Goal: Use online tool/utility: Utilize a website feature to perform a specific function

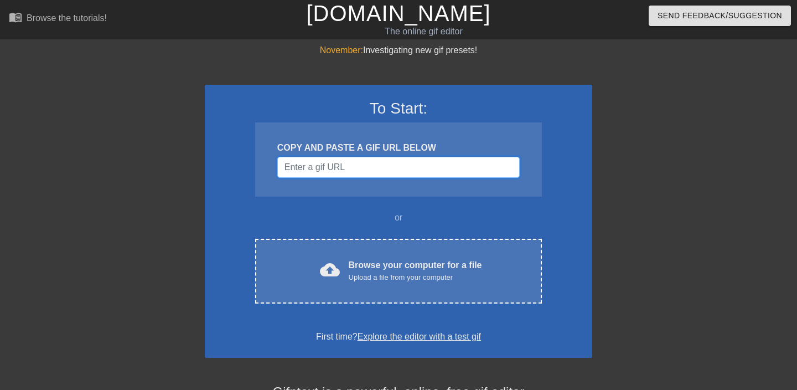
click at [476, 168] on input "Username" at bounding box center [398, 167] width 243 height 21
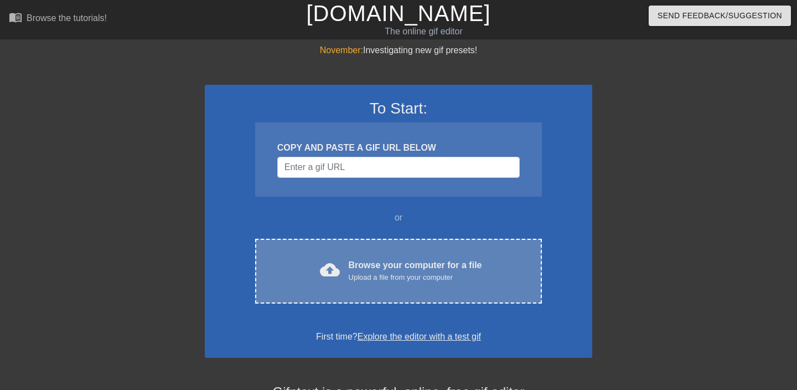
click at [406, 277] on div "Upload a file from your computer" at bounding box center [415, 277] width 133 height 11
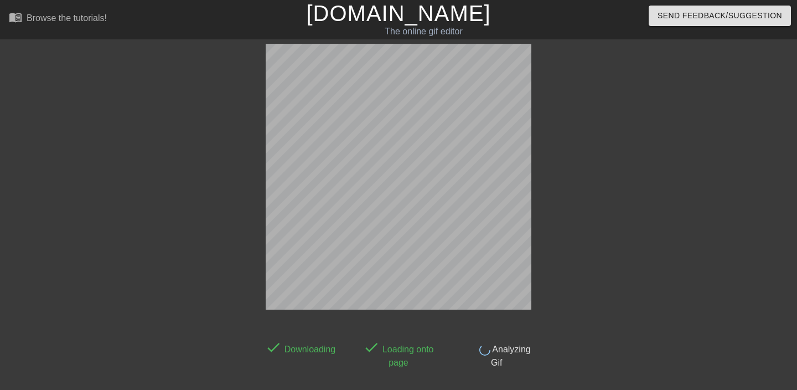
scroll to position [27, 0]
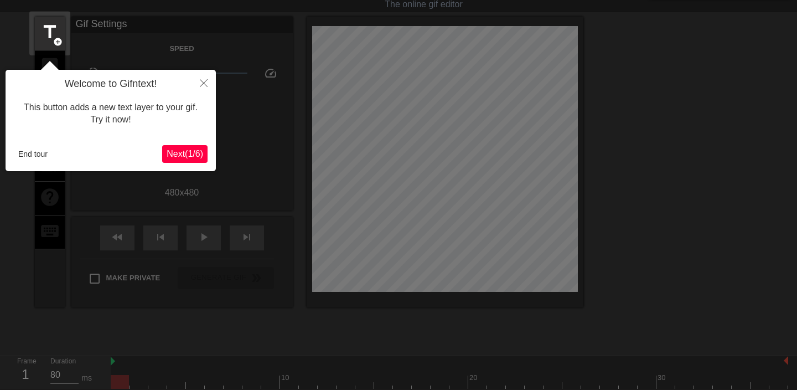
click at [183, 164] on div "Welcome to Gifntext! This button adds a new text layer to your gif. Try it now!…" at bounding box center [111, 120] width 210 height 101
click at [186, 158] on span "Next ( 1 / 6 )" at bounding box center [185, 153] width 37 height 9
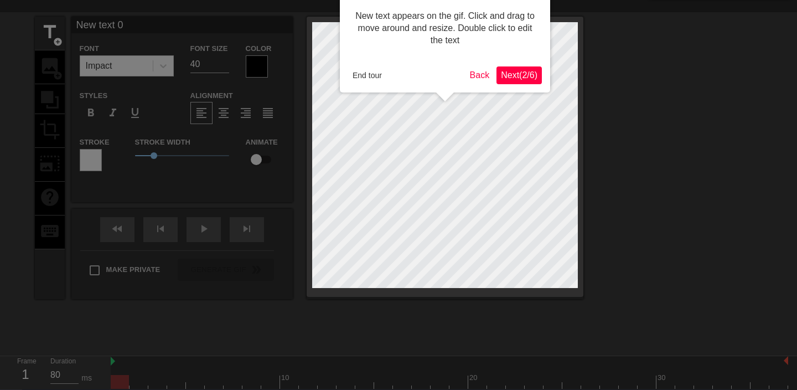
scroll to position [0, 0]
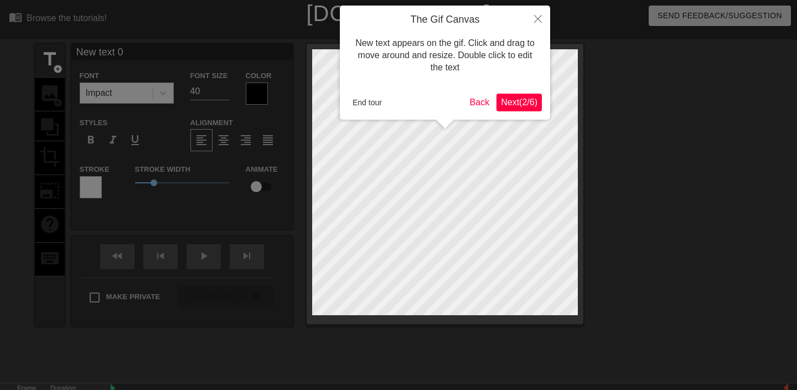
click at [528, 107] on button "Next ( 2 / 6 )" at bounding box center [519, 103] width 45 height 18
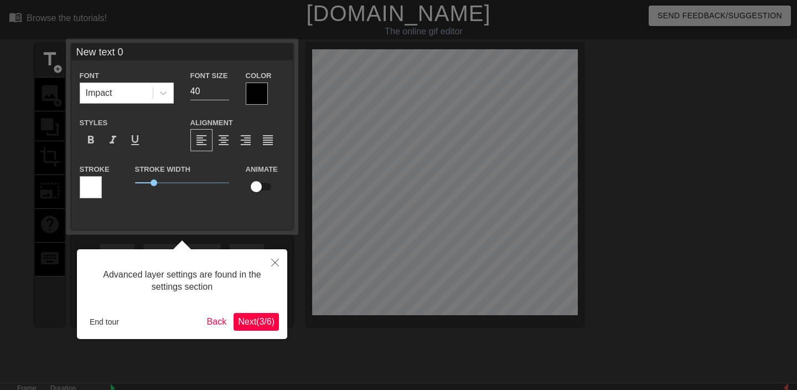
scroll to position [27, 0]
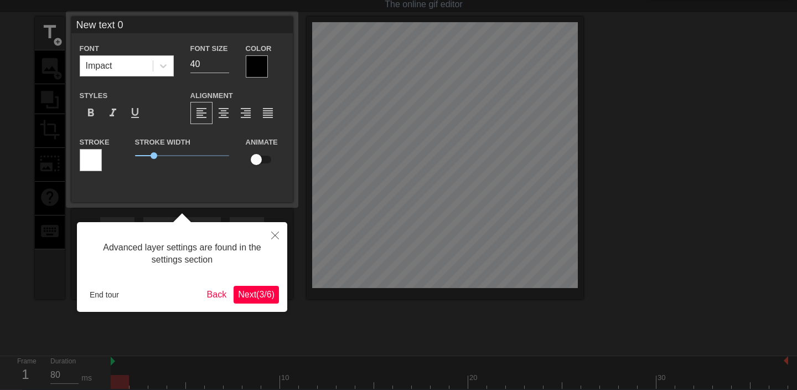
click at [269, 294] on span "Next ( 3 / 6 )" at bounding box center [256, 294] width 37 height 9
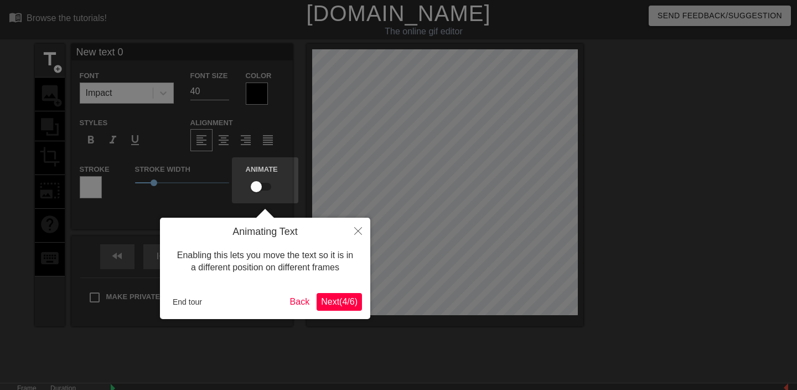
click at [333, 305] on span "Next ( 4 / 6 )" at bounding box center [339, 301] width 37 height 9
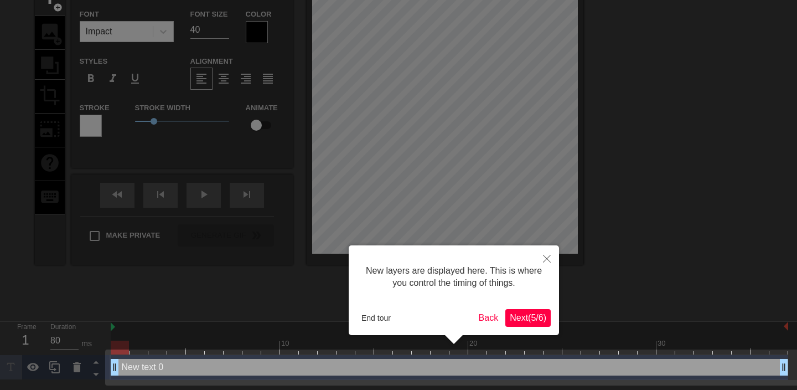
click at [513, 322] on span "Next ( 5 / 6 )" at bounding box center [528, 317] width 37 height 9
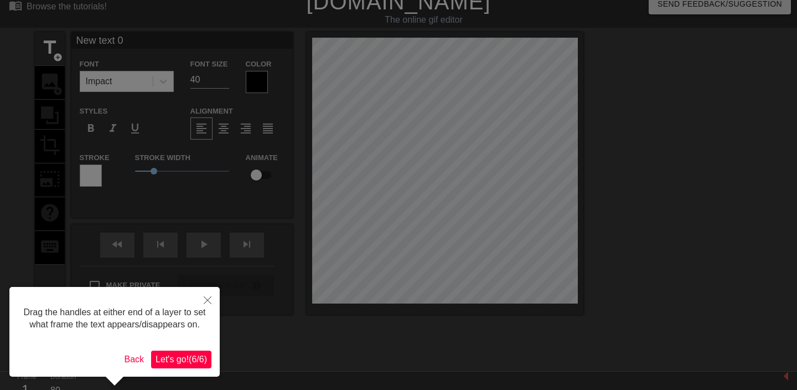
scroll to position [0, 0]
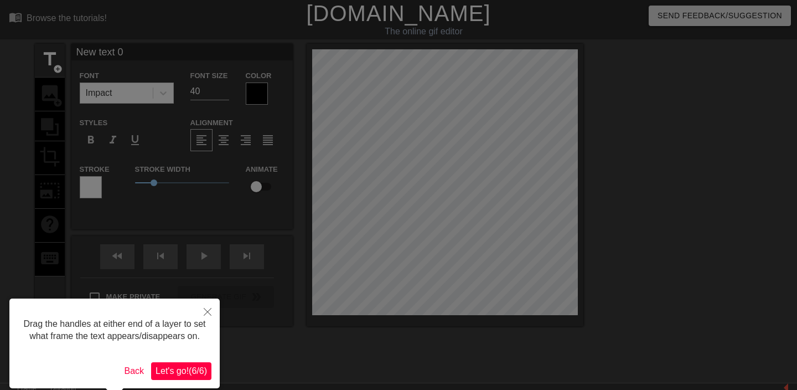
click at [185, 375] on span "Let's go! ( 6 / 6 )" at bounding box center [181, 370] width 51 height 9
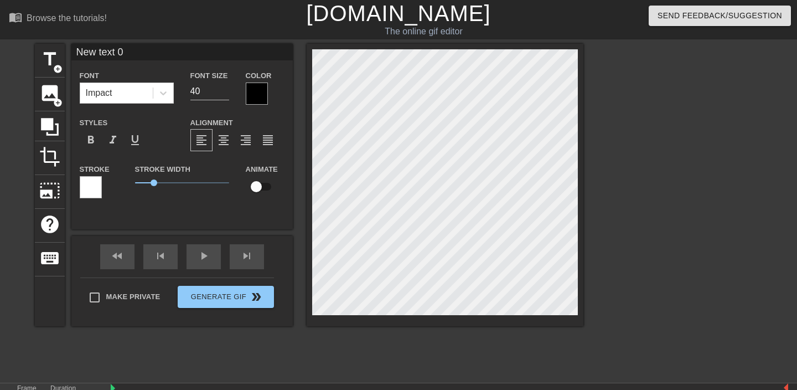
click at [165, 56] on input "New text 0" at bounding box center [181, 52] width 221 height 17
type input "ZAMA"
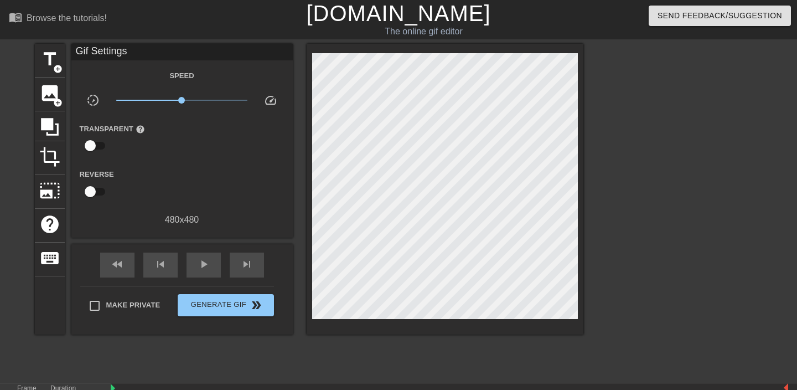
click at [609, 194] on div at bounding box center [680, 210] width 166 height 332
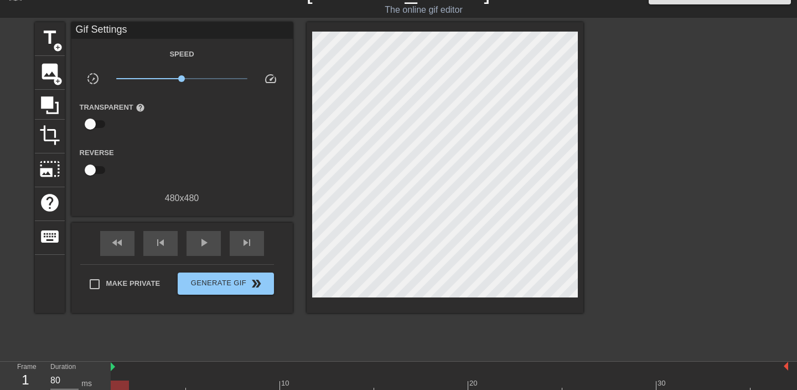
scroll to position [53, 0]
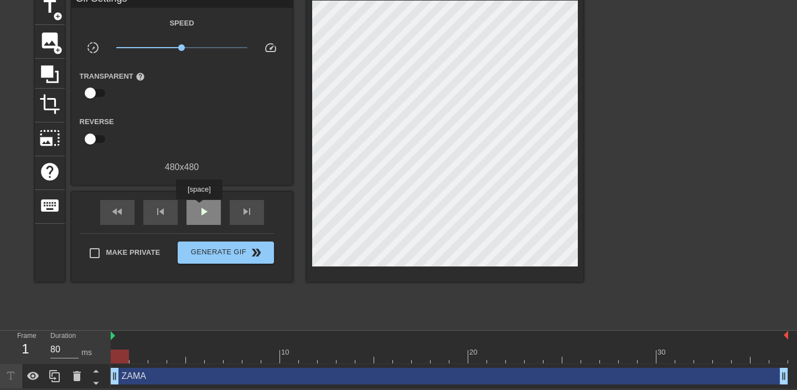
click at [200, 207] on span "play_arrow" at bounding box center [203, 211] width 13 height 13
click at [206, 217] on span "pause" at bounding box center [203, 211] width 13 height 13
type input "90"
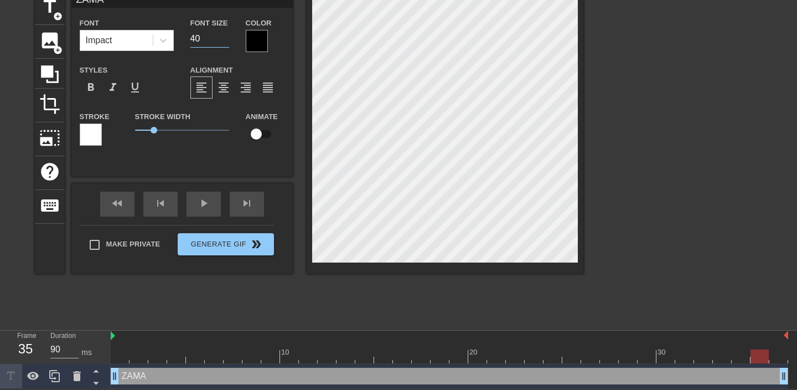
click at [204, 36] on input "40" at bounding box center [209, 39] width 39 height 18
type input "30"
click at [252, 65] on div "Alignment format_align_left format_align_center format_align_right format_align…" at bounding box center [237, 81] width 111 height 36
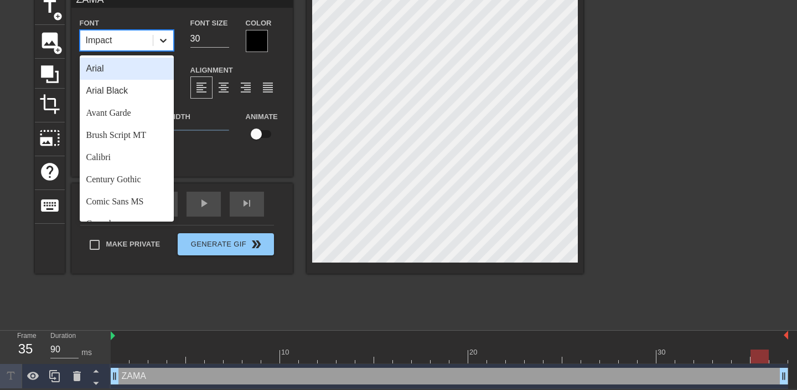
click at [162, 37] on icon at bounding box center [163, 40] width 11 height 11
click at [131, 92] on div "Arial Black" at bounding box center [127, 91] width 94 height 22
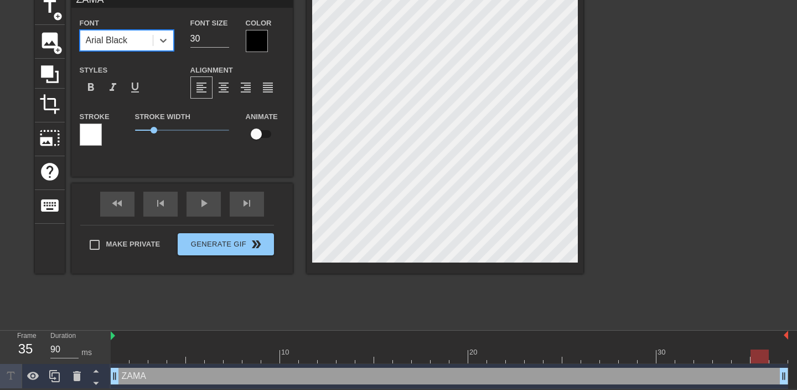
scroll to position [46, 0]
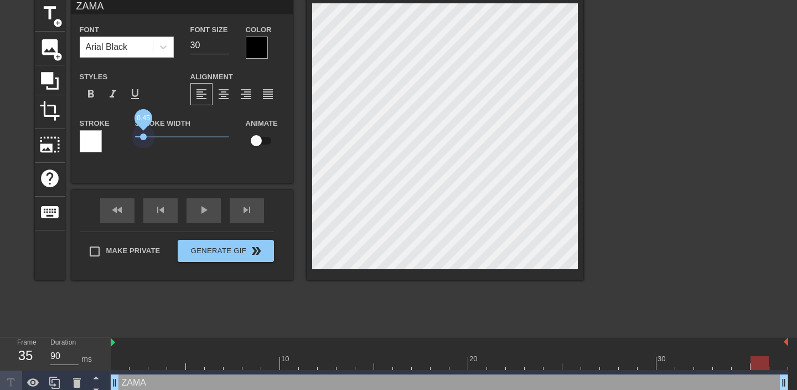
drag, startPoint x: 154, startPoint y: 137, endPoint x: 143, endPoint y: 141, distance: 11.0
click at [143, 141] on span "0.45" at bounding box center [182, 136] width 94 height 13
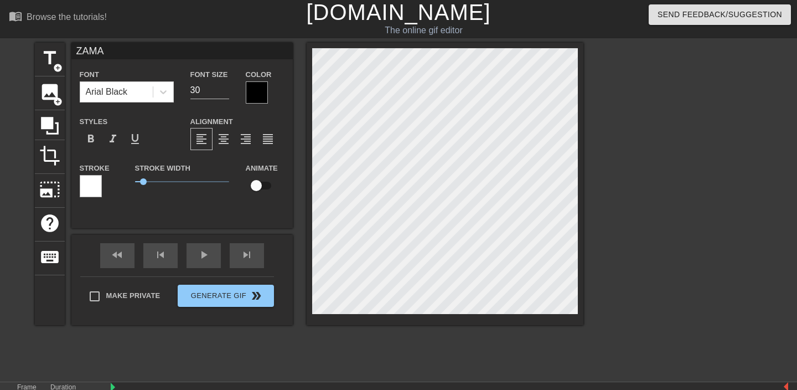
scroll to position [0, 0]
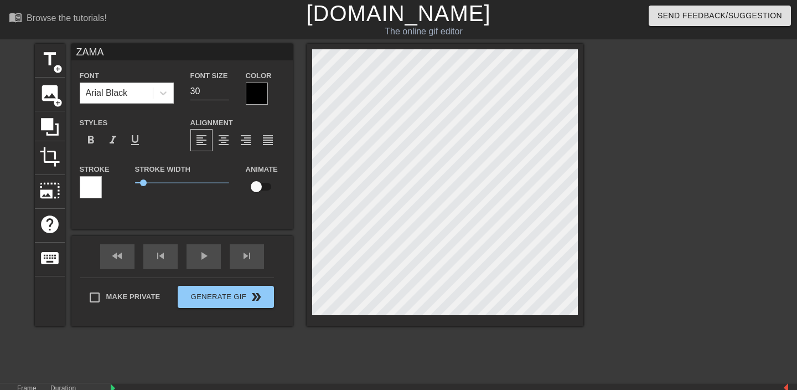
click at [260, 189] on input "checkbox" at bounding box center [256, 186] width 63 height 21
click at [260, 188] on input "checkbox" at bounding box center [266, 186] width 63 height 21
click at [260, 188] on input "checkbox" at bounding box center [256, 186] width 63 height 21
checkbox input "true"
click at [211, 97] on input "30" at bounding box center [209, 92] width 39 height 18
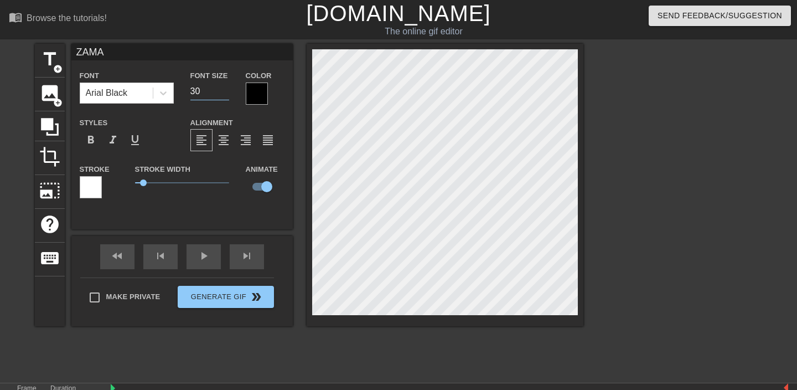
click at [211, 97] on input "30" at bounding box center [209, 92] width 39 height 18
click at [199, 94] on input "20" at bounding box center [209, 92] width 39 height 18
type input "25"
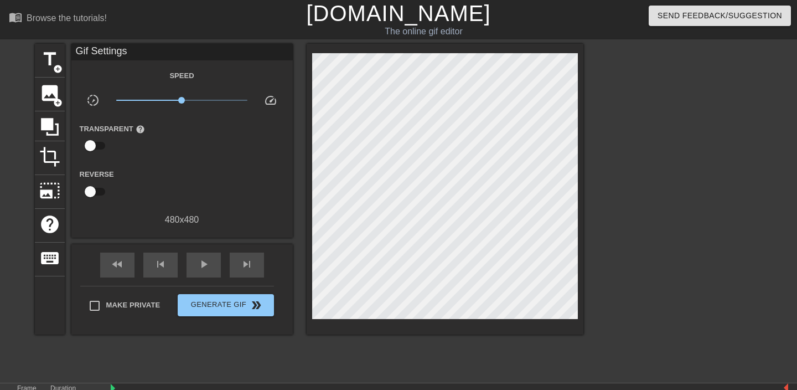
click at [608, 245] on div at bounding box center [680, 210] width 166 height 332
click at [194, 269] on div "play_arrow" at bounding box center [204, 264] width 34 height 25
click at [194, 269] on div "pause" at bounding box center [204, 264] width 34 height 25
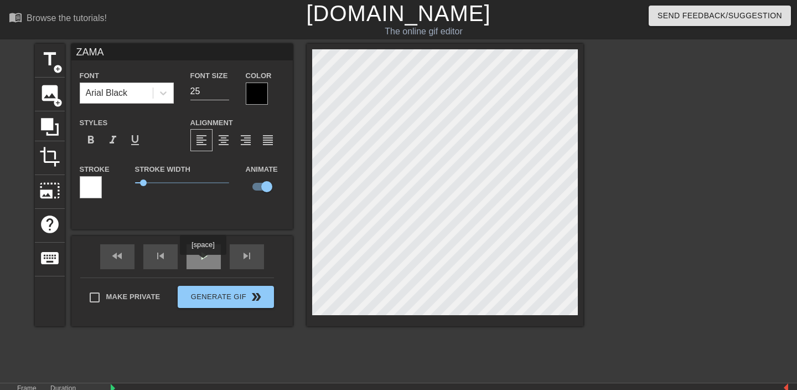
click at [204, 262] on div "play_arrow" at bounding box center [204, 256] width 34 height 25
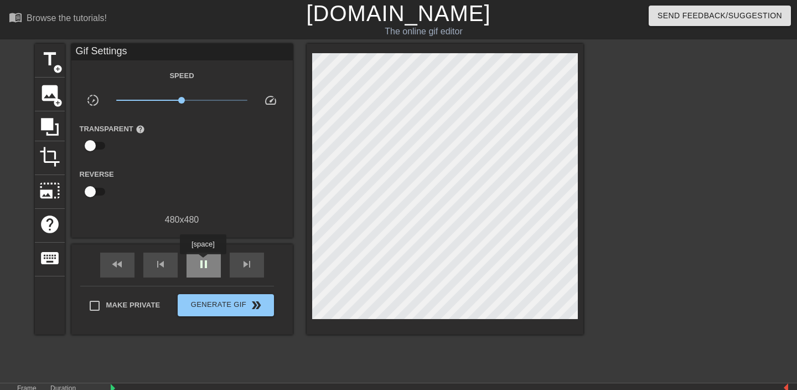
type input "80"
click at [204, 262] on span "pause" at bounding box center [203, 263] width 13 height 13
click at [51, 65] on span "title" at bounding box center [49, 59] width 21 height 21
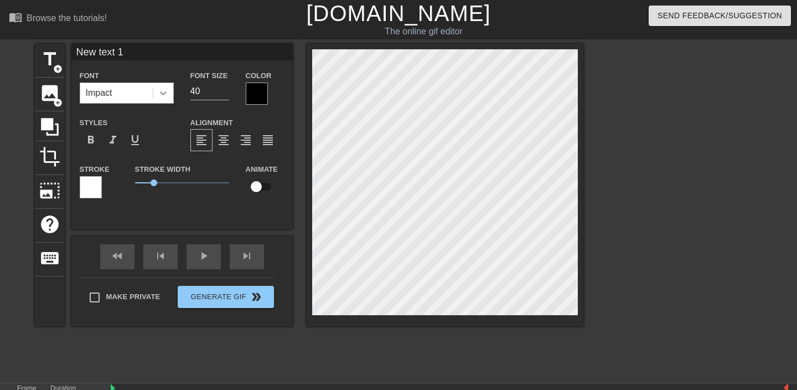
click at [168, 95] on icon at bounding box center [163, 92] width 11 height 11
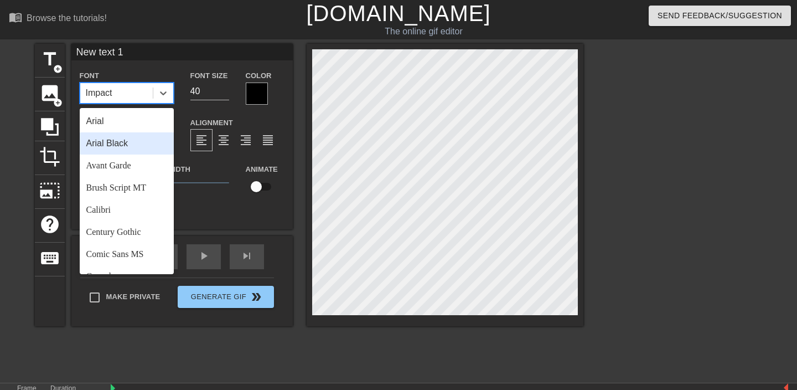
click at [136, 142] on div "Arial Black" at bounding box center [127, 143] width 94 height 22
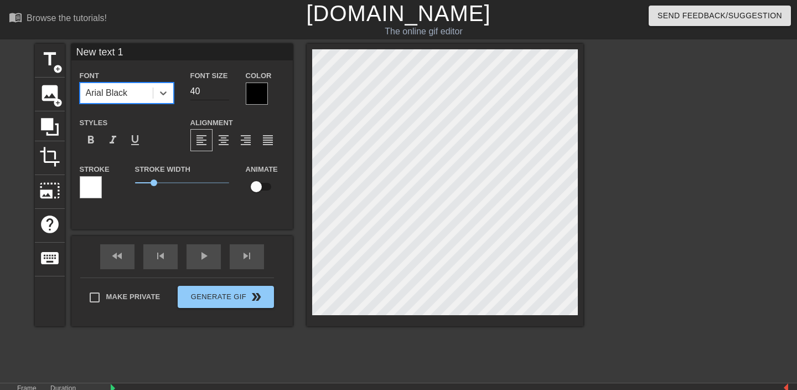
click at [196, 88] on input "40" at bounding box center [209, 92] width 39 height 18
type input "2"
type input "25"
click at [147, 51] on input "New text 1" at bounding box center [181, 52] width 221 height 17
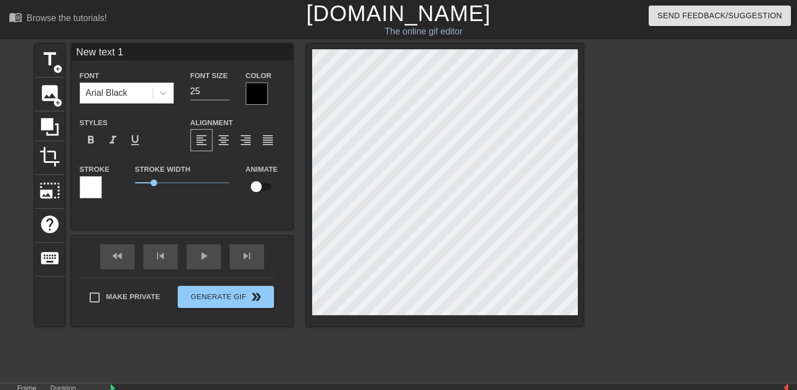
click at [147, 51] on input "New text 1" at bounding box center [181, 52] width 221 height 17
type input "ZAMA"
click at [258, 93] on div at bounding box center [257, 94] width 22 height 22
drag, startPoint x: 152, startPoint y: 181, endPoint x: 130, endPoint y: 181, distance: 22.1
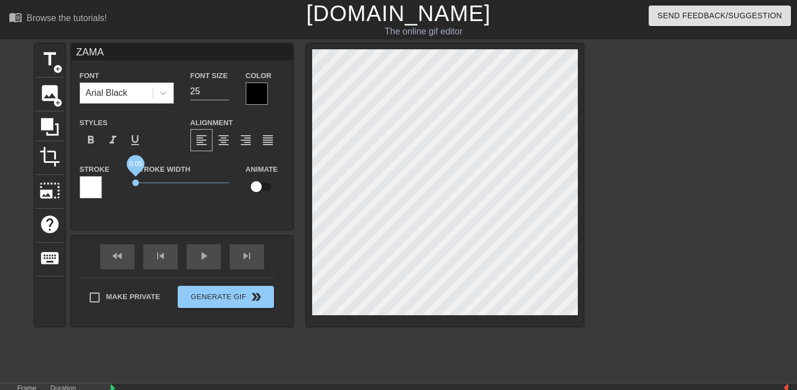
click at [130, 181] on div "Stroke Width 0.05" at bounding box center [182, 185] width 111 height 46
click at [216, 214] on div "ZAMA Font Arial Black Font Size 25 Color Styles format_bold format_italic forma…" at bounding box center [181, 136] width 221 height 185
click at [259, 188] on input "checkbox" at bounding box center [256, 186] width 63 height 21
checkbox input "true"
click at [49, 61] on span "title" at bounding box center [49, 59] width 21 height 21
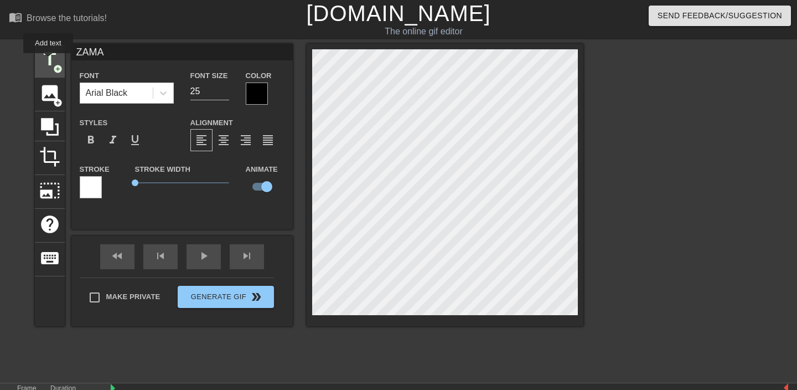
type input "New text 2"
type input "40"
checkbox input "false"
type input "F"
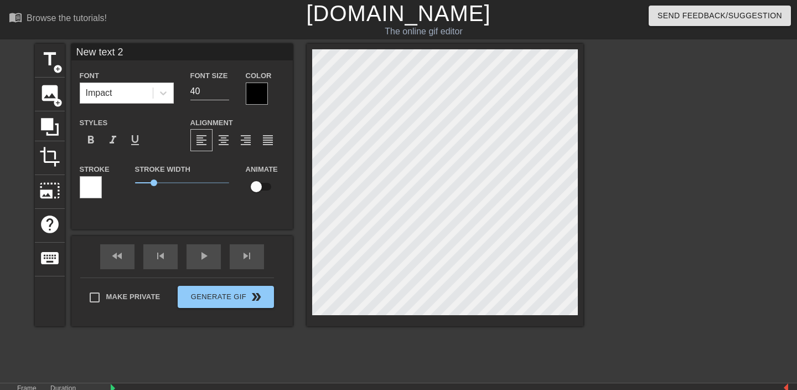
type textarea "F"
type input "FH"
type textarea "FH"
type input "FHE"
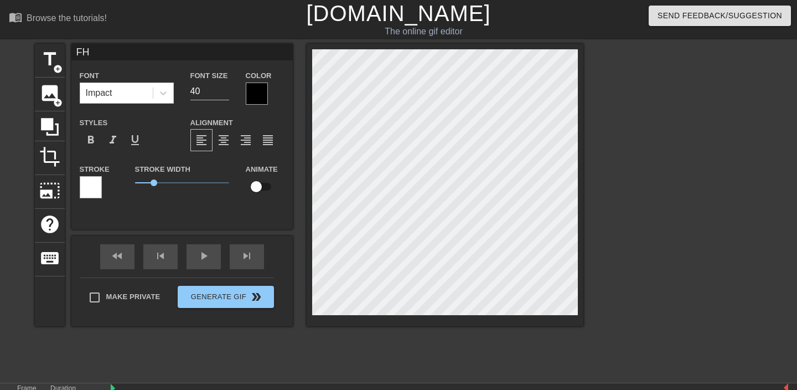
type textarea "FHE"
click at [200, 92] on input "40" at bounding box center [209, 92] width 39 height 18
type input "30"
drag, startPoint x: 153, startPoint y: 184, endPoint x: 121, endPoint y: 184, distance: 31.6
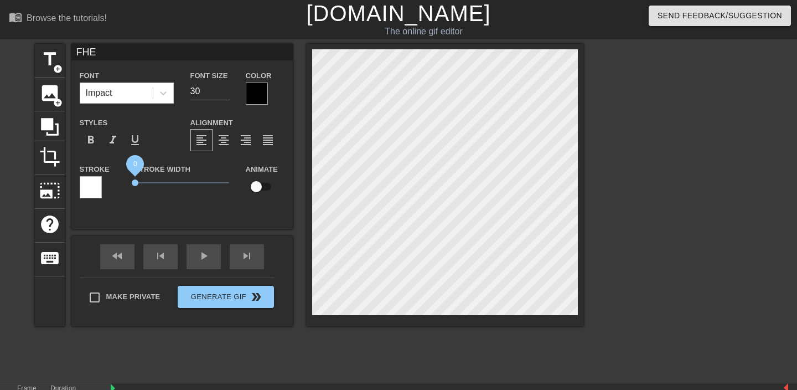
click at [121, 184] on div "Stroke Stroke Width 0 Animate" at bounding box center [181, 185] width 221 height 46
click at [260, 187] on input "checkbox" at bounding box center [256, 186] width 63 height 21
checkbox input "true"
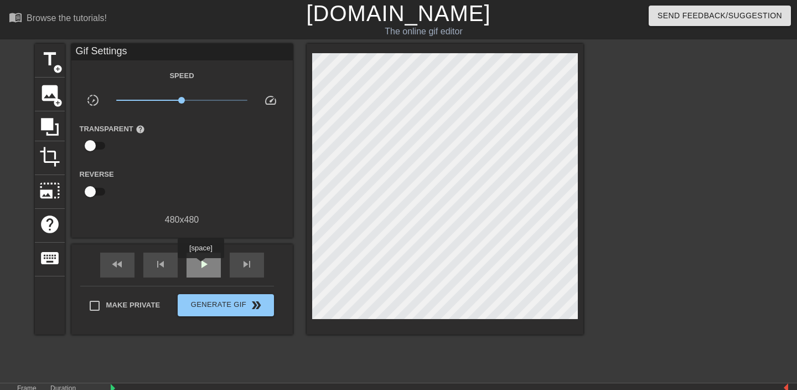
click at [203, 266] on span "play_arrow" at bounding box center [203, 263] width 13 height 13
click at [203, 266] on span "pause" at bounding box center [203, 263] width 13 height 13
click at [203, 266] on span "play_arrow" at bounding box center [203, 263] width 13 height 13
click at [203, 266] on span "pause" at bounding box center [203, 263] width 13 height 13
click at [203, 266] on span "play_arrow" at bounding box center [203, 263] width 13 height 13
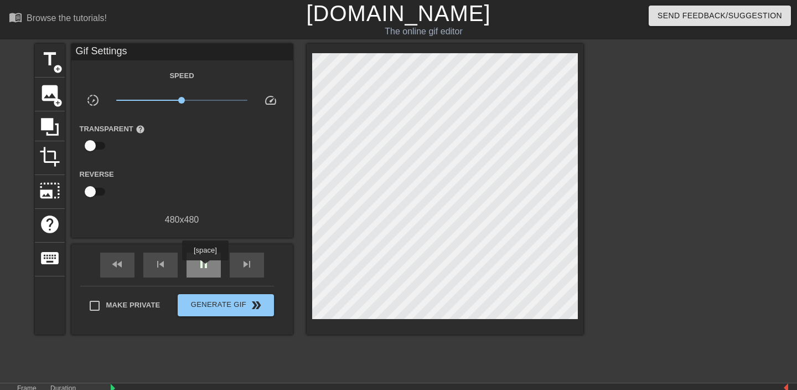
click at [207, 268] on span "pause" at bounding box center [203, 263] width 13 height 13
click at [215, 267] on div "play_arrow" at bounding box center [204, 264] width 34 height 25
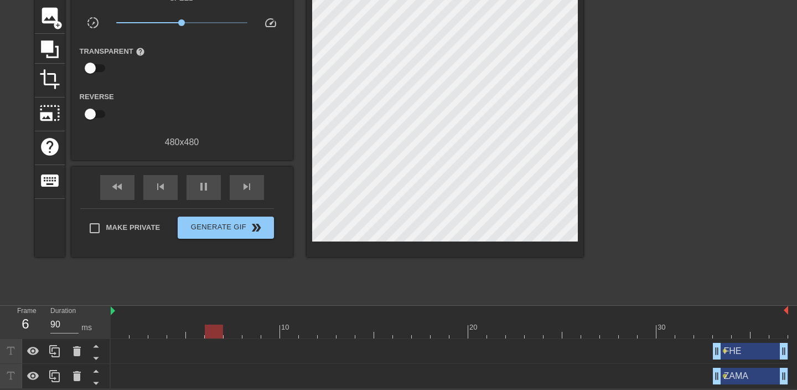
scroll to position [73, 0]
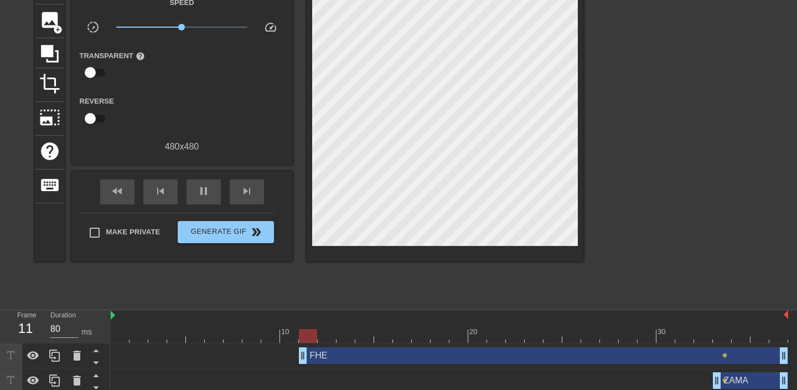
drag, startPoint x: 719, startPoint y: 358, endPoint x: 306, endPoint y: 353, distance: 413.1
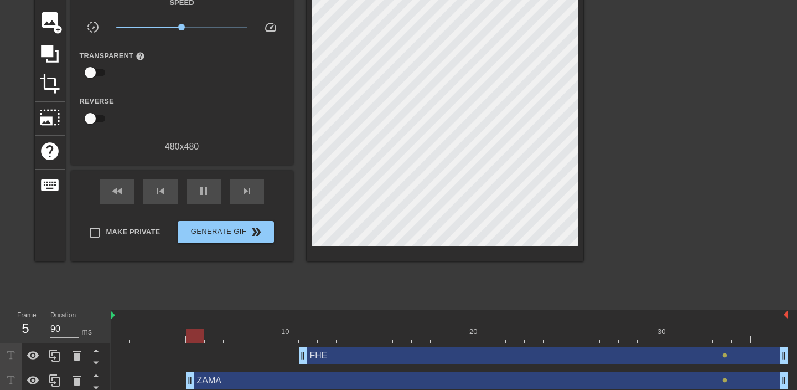
drag, startPoint x: 720, startPoint y: 385, endPoint x: 195, endPoint y: 379, distance: 524.9
type input "90"
click at [197, 194] on span "pause" at bounding box center [203, 190] width 13 height 13
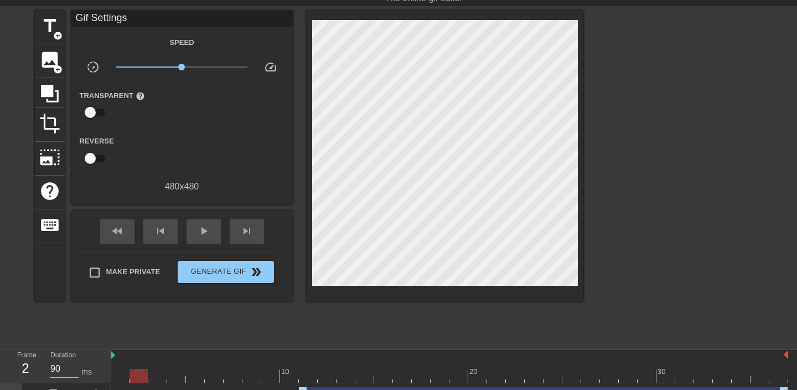
scroll to position [0, 0]
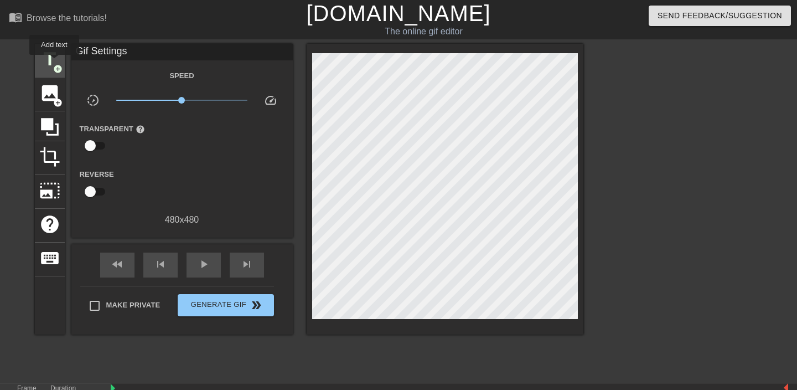
click at [54, 62] on span "title" at bounding box center [49, 59] width 21 height 21
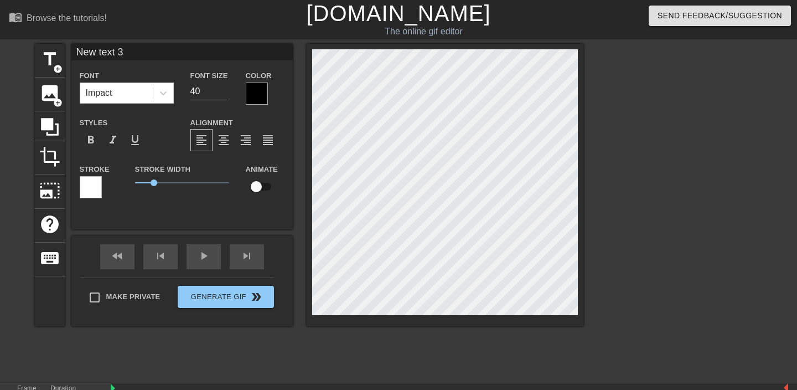
scroll to position [0, 1]
type input "Z"
type textarea "Z"
type input "ZA"
type textarea "ZA"
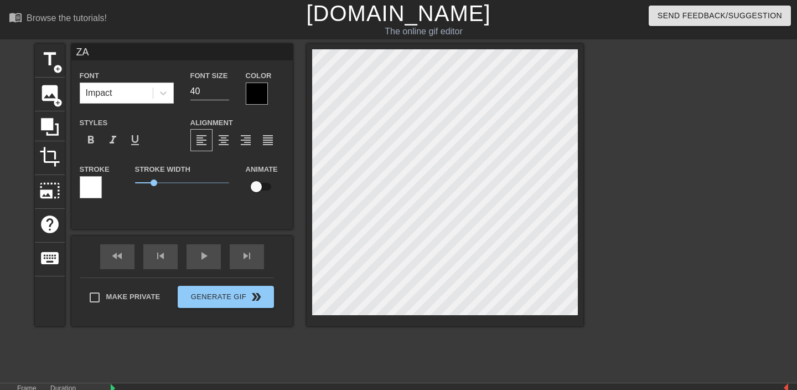
type input "ZAM"
type textarea "ZAM"
type input "ZÂM"
type textarea "ZÂM"
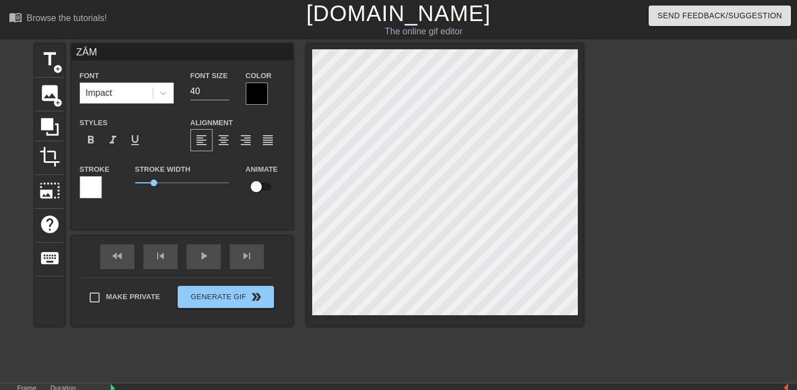
type input "ZAMA"
type textarea "ZAMA"
drag, startPoint x: 154, startPoint y: 182, endPoint x: 125, endPoint y: 182, distance: 29.9
click at [125, 182] on div "Stroke Stroke Width 0.95 Animate" at bounding box center [181, 185] width 221 height 46
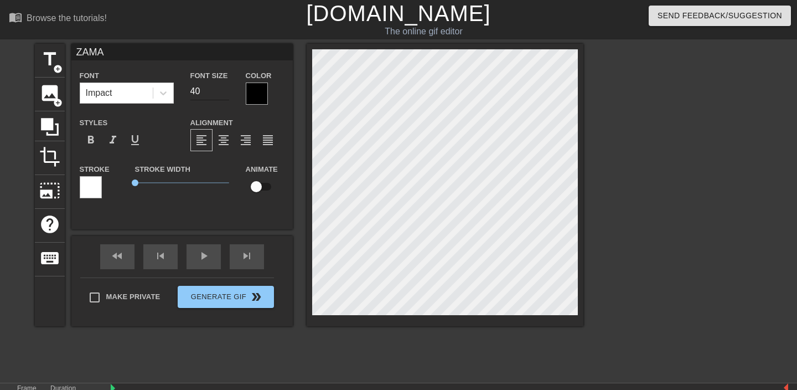
click at [209, 96] on input "40" at bounding box center [209, 92] width 39 height 18
type input "30"
click at [260, 187] on input "checkbox" at bounding box center [256, 186] width 63 height 21
checkbox input "true"
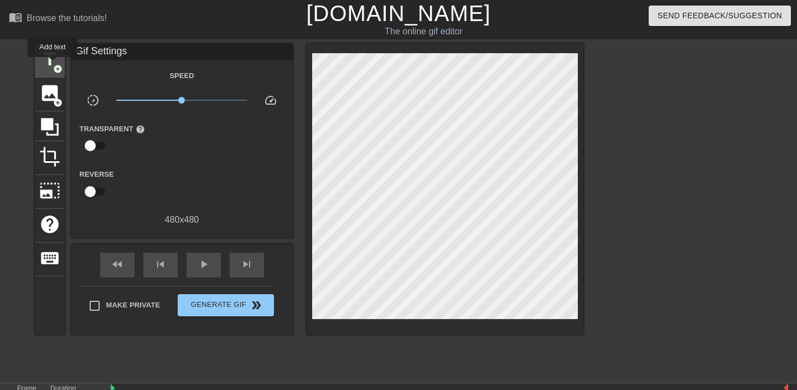
click at [53, 64] on span "add_circle" at bounding box center [57, 68] width 9 height 9
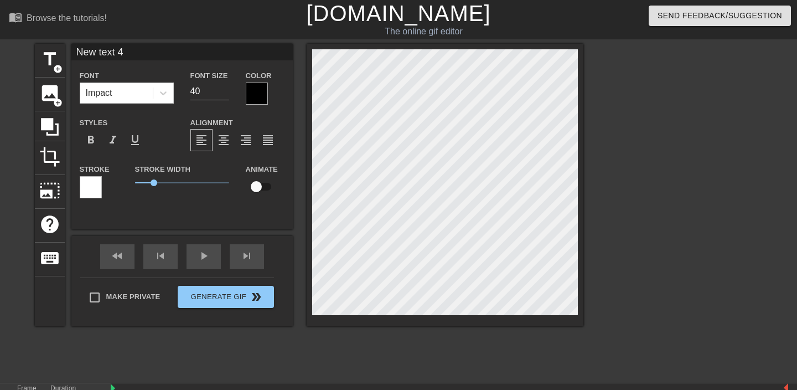
scroll to position [0, 2]
type input "Z"
type textarea "Z"
type input "ZA"
type textarea "ZA"
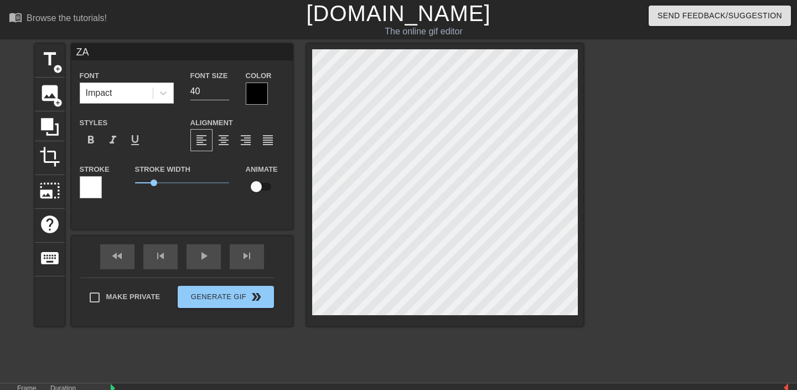
type input "ZAM"
type textarea "ZAM"
type input "ZÂM"
type textarea "ZÂM"
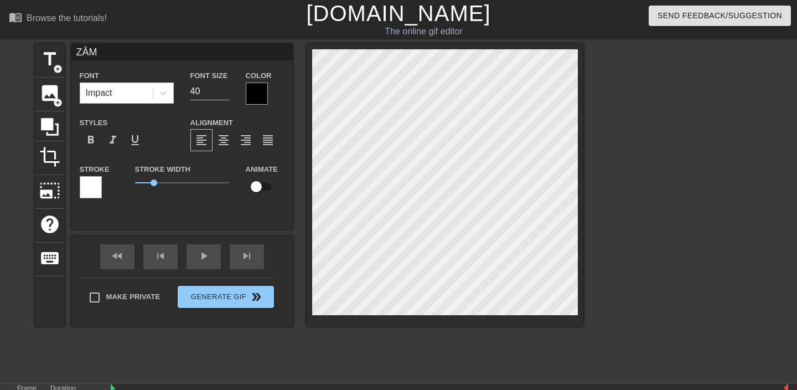
type input "ZAMA"
type textarea "ZAMA"
drag, startPoint x: 155, startPoint y: 184, endPoint x: 106, endPoint y: 184, distance: 48.7
click at [106, 184] on div "Stroke Stroke Width 0 Animate" at bounding box center [181, 185] width 221 height 46
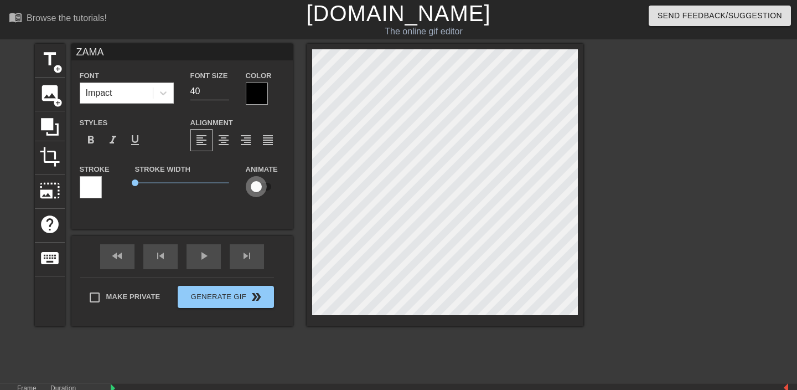
click at [256, 184] on input "checkbox" at bounding box center [256, 186] width 63 height 21
checkbox input "true"
click at [196, 261] on div "play_arrow" at bounding box center [204, 256] width 34 height 25
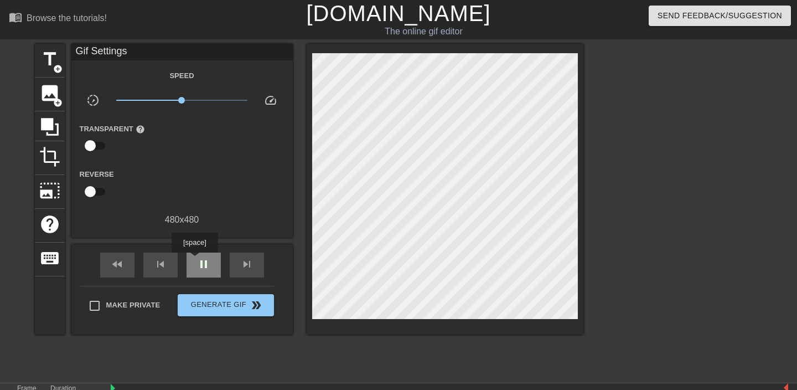
click at [196, 260] on div "pause" at bounding box center [204, 264] width 34 height 25
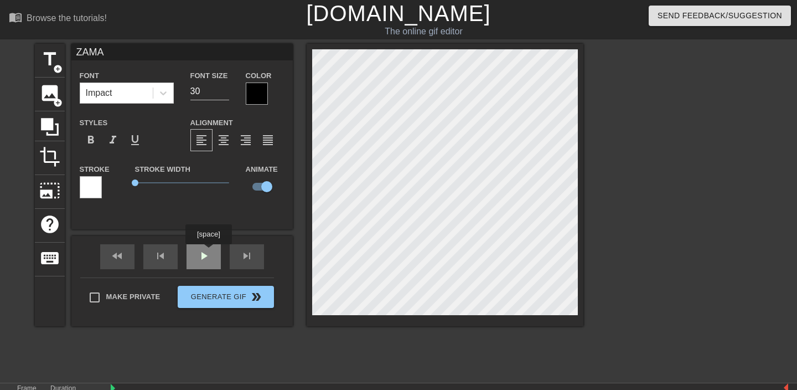
click at [210, 252] on div "fast_rewind skip_previous play_arrow skip_next" at bounding box center [182, 257] width 181 height 42
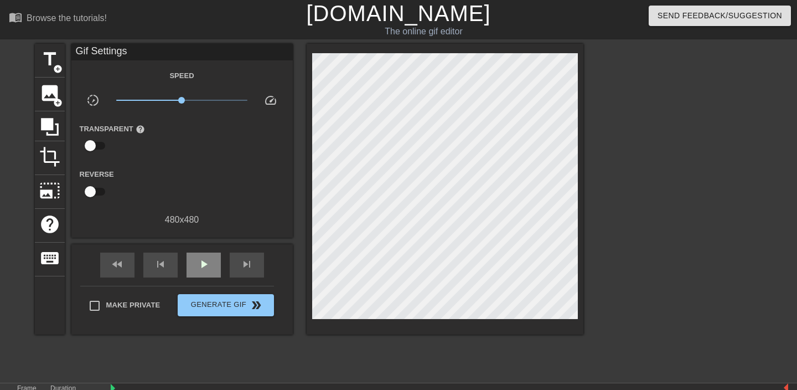
click at [210, 252] on div "fast_rewind skip_previous play_arrow skip_next" at bounding box center [182, 265] width 181 height 42
click at [207, 265] on span "play_arrow" at bounding box center [203, 263] width 13 height 13
click at [207, 265] on span "pause" at bounding box center [203, 263] width 13 height 13
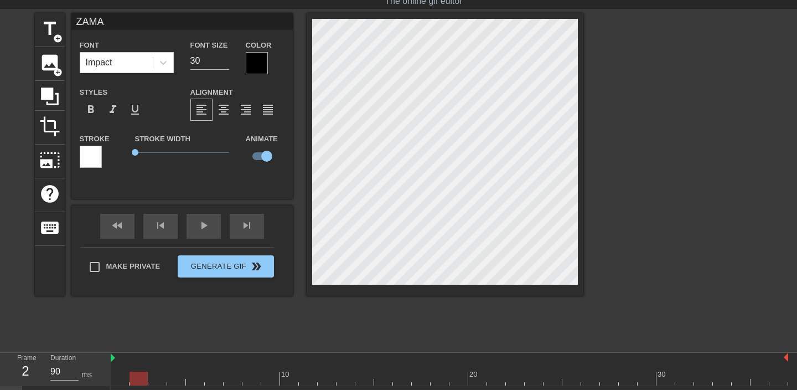
scroll to position [128, 0]
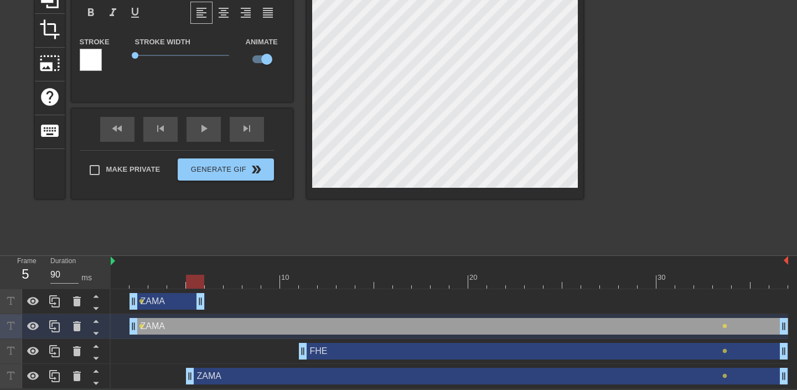
drag, startPoint x: 786, startPoint y: 302, endPoint x: 195, endPoint y: 287, distance: 591.5
click at [195, 287] on div "10 20 30 ZAMA drag_handle drag_handle lens ZAMA drag_handle drag_handle lens le…" at bounding box center [454, 322] width 687 height 133
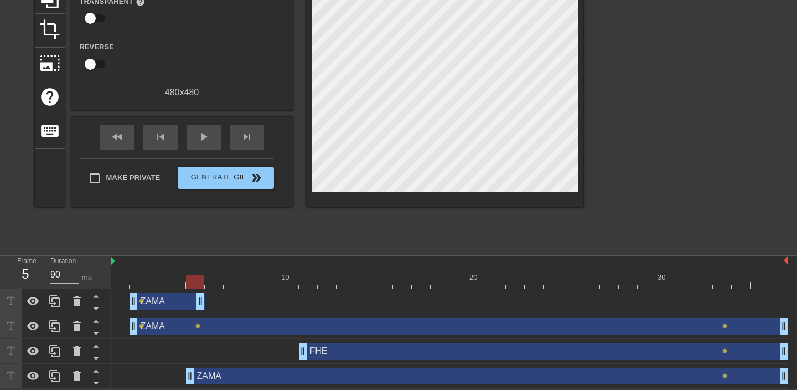
scroll to position [105, 0]
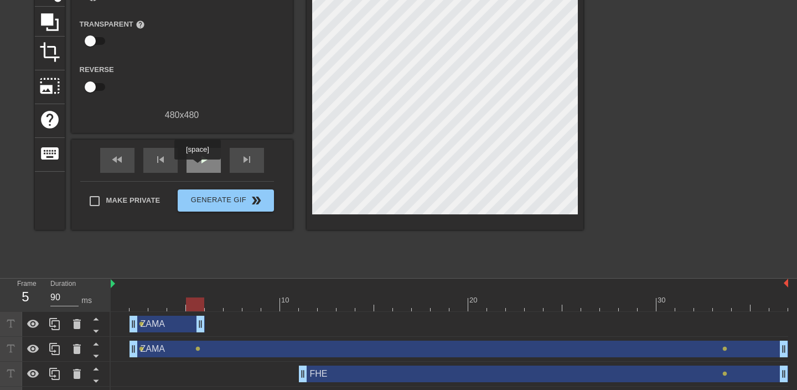
click at [199, 167] on div "play_arrow" at bounding box center [204, 160] width 34 height 25
click at [199, 167] on div "pause" at bounding box center [204, 160] width 34 height 25
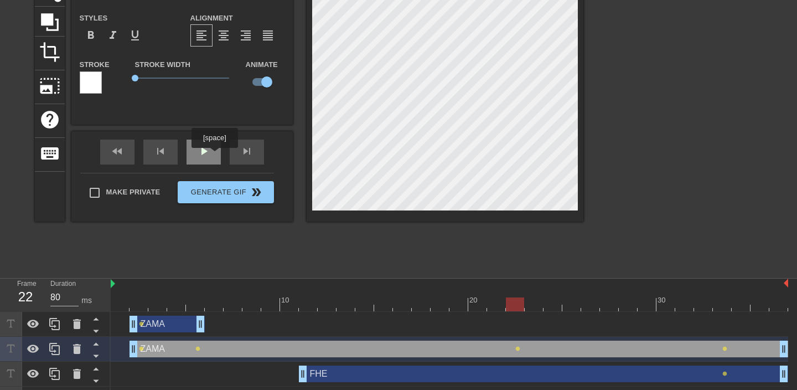
click at [210, 154] on div "play_arrow" at bounding box center [204, 152] width 34 height 25
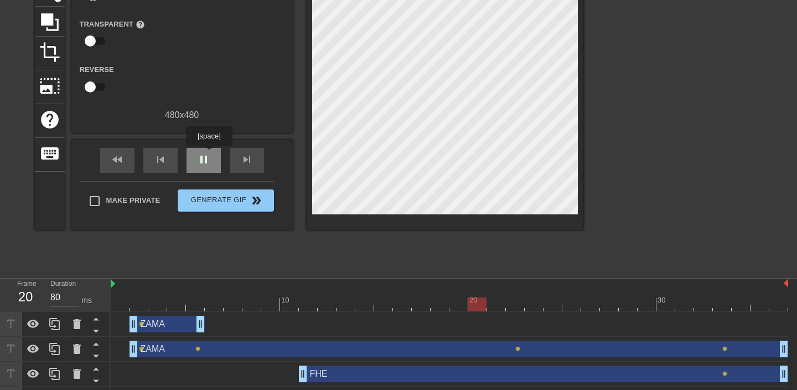
click at [210, 154] on div "pause" at bounding box center [204, 160] width 34 height 25
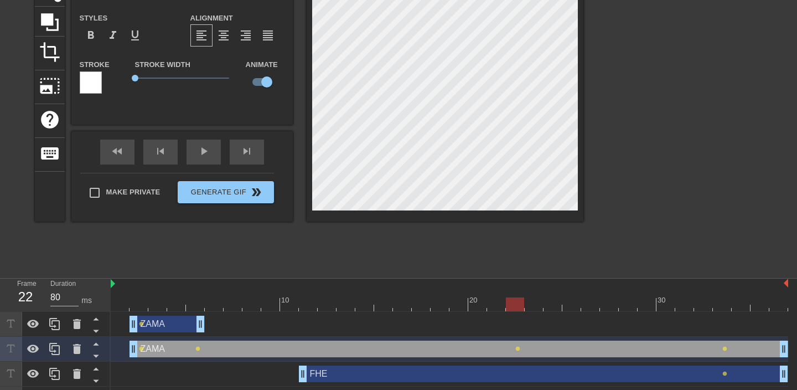
click at [751, 353] on div "ZAMA drag_handle drag_handle" at bounding box center [459, 349] width 659 height 17
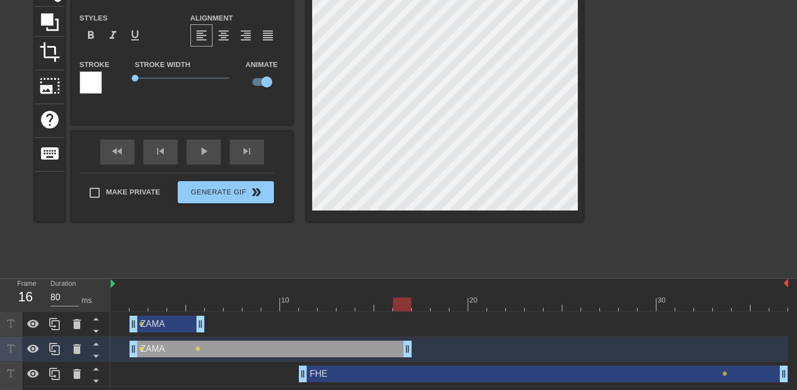
drag, startPoint x: 781, startPoint y: 352, endPoint x: 414, endPoint y: 353, distance: 367.7
click at [414, 353] on div "ZAMA drag_handle drag_handle lens lens" at bounding box center [450, 349] width 678 height 17
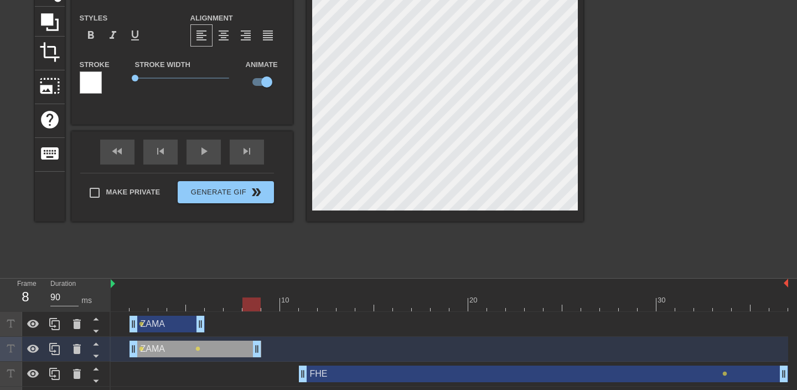
drag, startPoint x: 408, startPoint y: 352, endPoint x: 256, endPoint y: 354, distance: 151.2
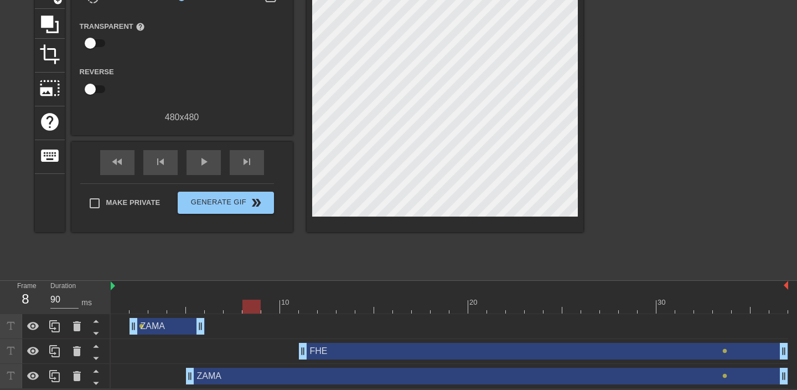
scroll to position [103, 0]
click at [197, 165] on span "play_arrow" at bounding box center [203, 161] width 13 height 13
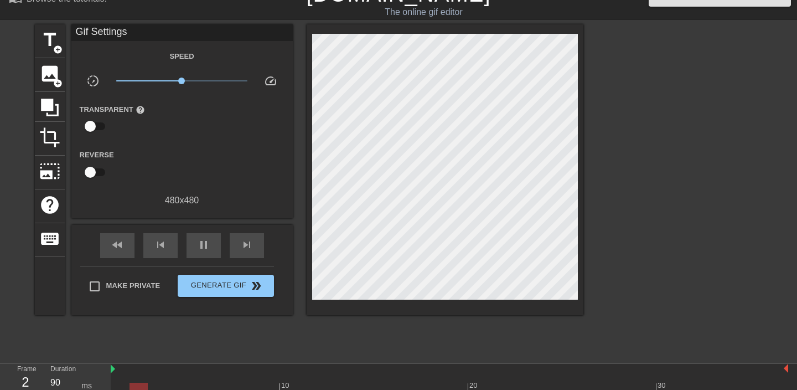
scroll to position [22, 0]
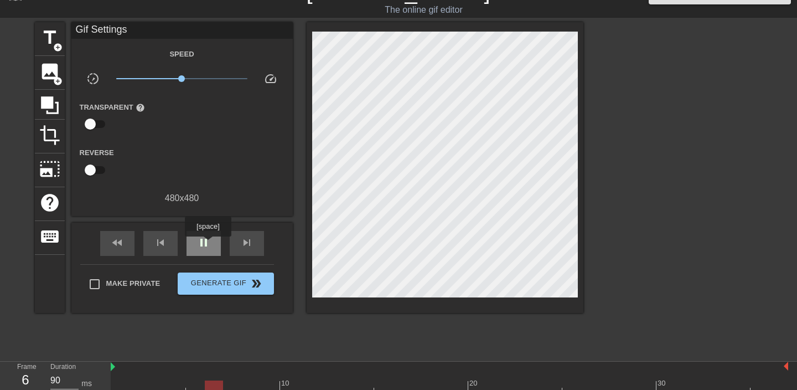
click at [209, 244] on span "pause" at bounding box center [203, 242] width 13 height 13
click at [209, 244] on span "play_arrow" at bounding box center [203, 242] width 13 height 13
click at [209, 244] on span "pause" at bounding box center [203, 242] width 13 height 13
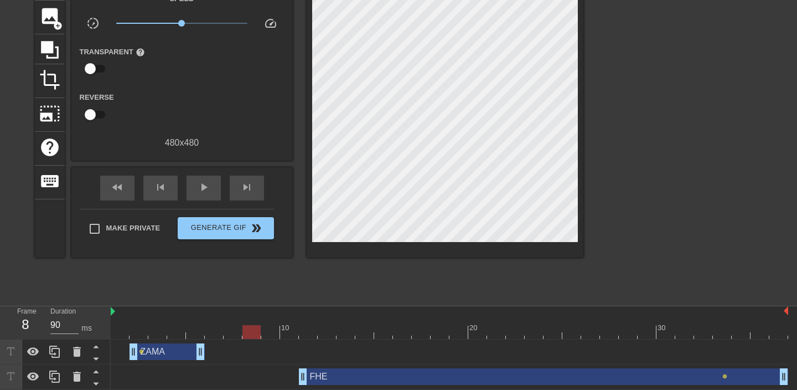
scroll to position [103, 0]
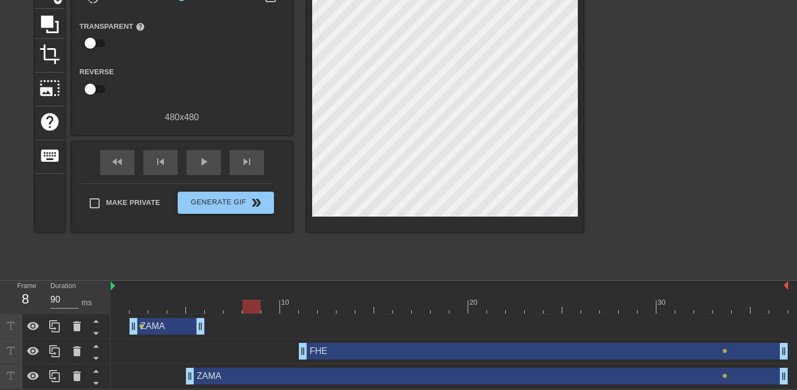
click at [178, 326] on div "ZAMA drag_handle drag_handle" at bounding box center [167, 326] width 75 height 17
click at [148, 328] on div "ZAMA drag_handle drag_handle" at bounding box center [167, 326] width 75 height 17
drag, startPoint x: 200, startPoint y: 328, endPoint x: 179, endPoint y: 328, distance: 21.0
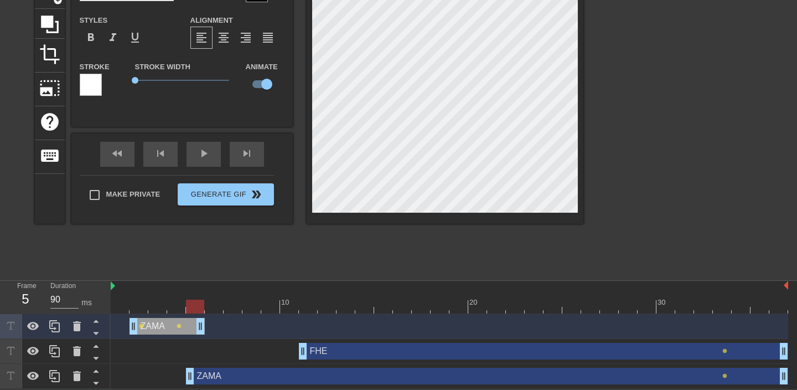
drag, startPoint x: 183, startPoint y: 328, endPoint x: 207, endPoint y: 328, distance: 23.8
click at [207, 328] on div "ZAMA drag_handle drag_handle lens lens" at bounding box center [450, 326] width 678 height 17
click at [205, 158] on span "play_arrow" at bounding box center [203, 153] width 13 height 13
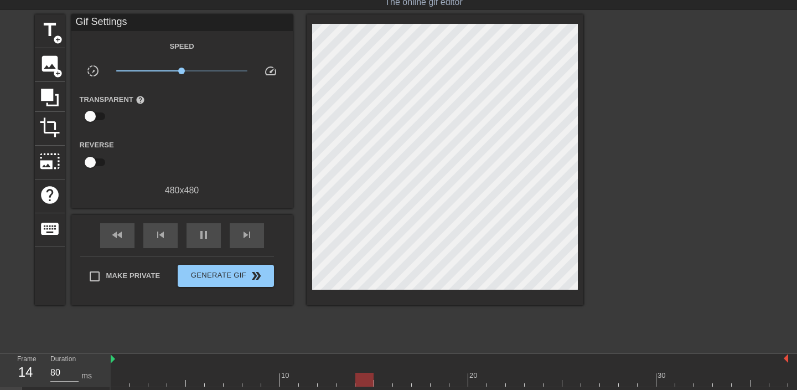
scroll to position [0, 0]
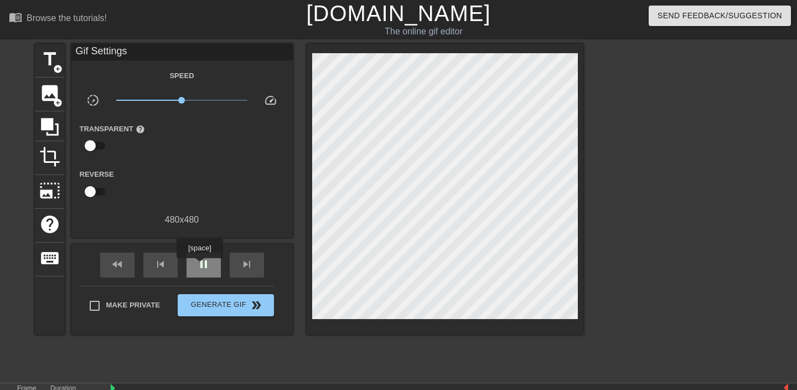
click at [201, 266] on span "pause" at bounding box center [203, 263] width 13 height 13
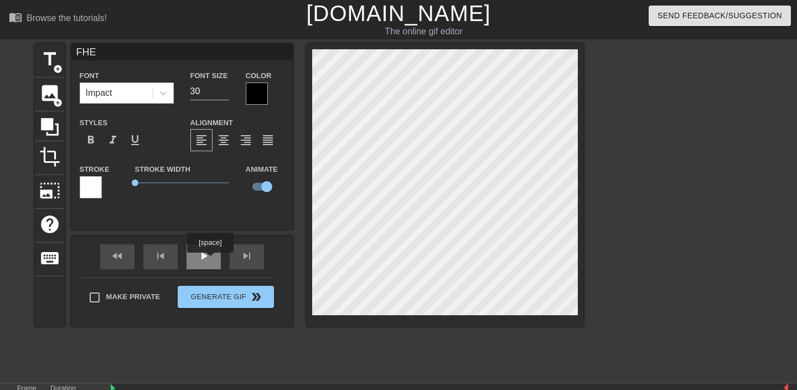
click at [209, 260] on span "play_arrow" at bounding box center [203, 255] width 13 height 13
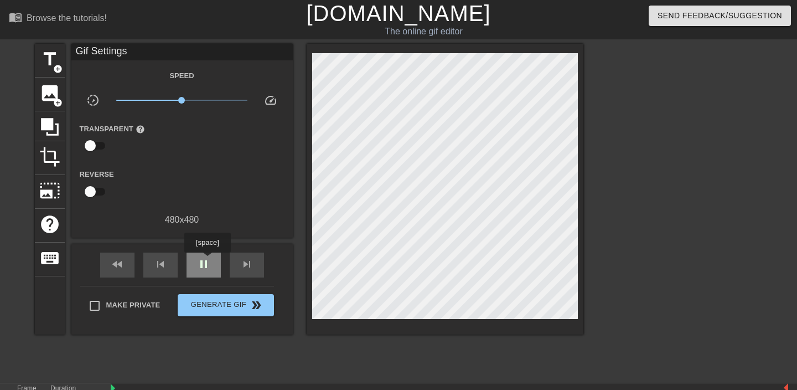
click at [209, 260] on span "pause" at bounding box center [203, 263] width 13 height 13
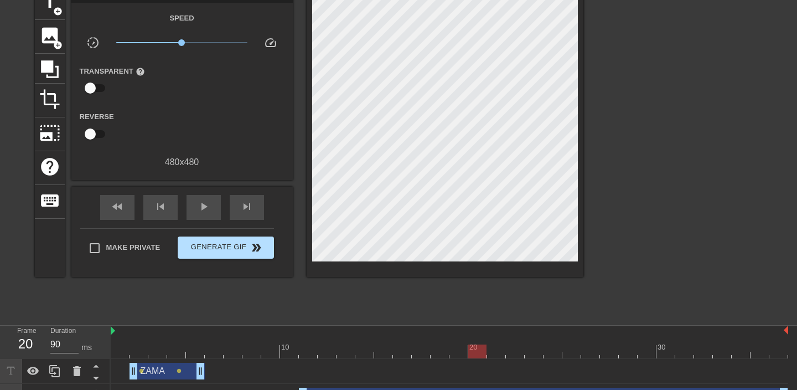
scroll to position [103, 0]
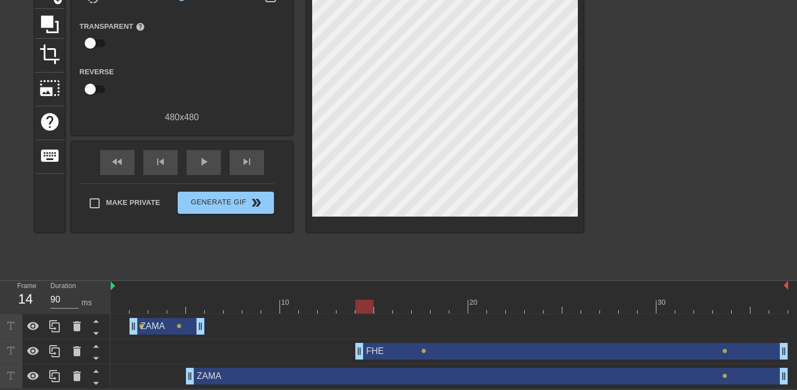
drag, startPoint x: 305, startPoint y: 356, endPoint x: 354, endPoint y: 355, distance: 48.7
click at [354, 355] on div "FHE drag_handle drag_handle lens lens" at bounding box center [450, 351] width 678 height 17
click at [206, 157] on span "play_arrow" at bounding box center [203, 161] width 13 height 13
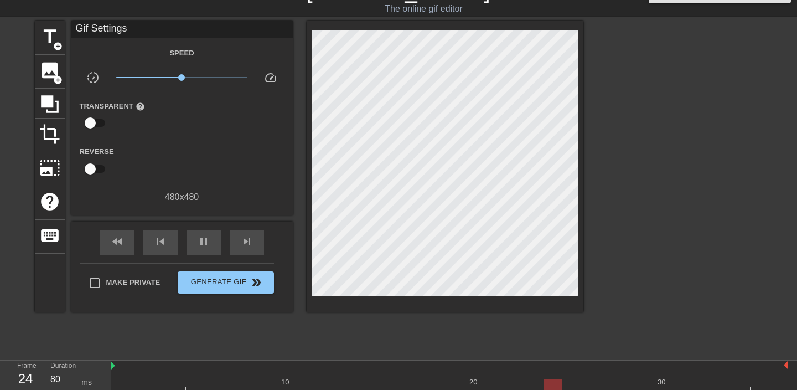
scroll to position [0, 0]
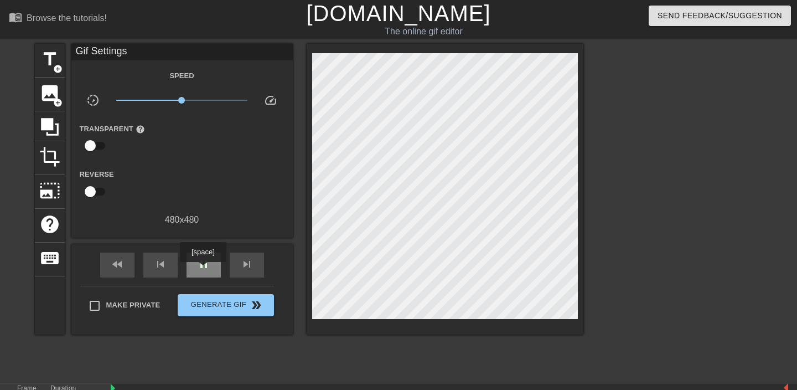
type input "90"
click at [204, 270] on span "pause" at bounding box center [203, 263] width 13 height 13
click at [51, 65] on span "title" at bounding box center [49, 59] width 21 height 21
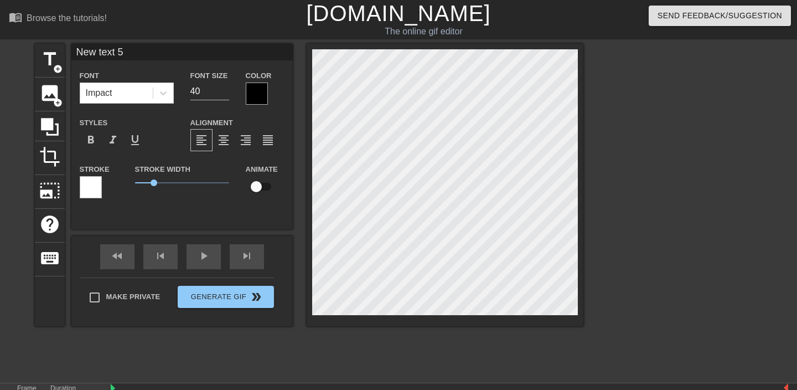
scroll to position [0, 1]
type input "Z"
type textarea "Z"
type input "ZA"
type textarea "ZA"
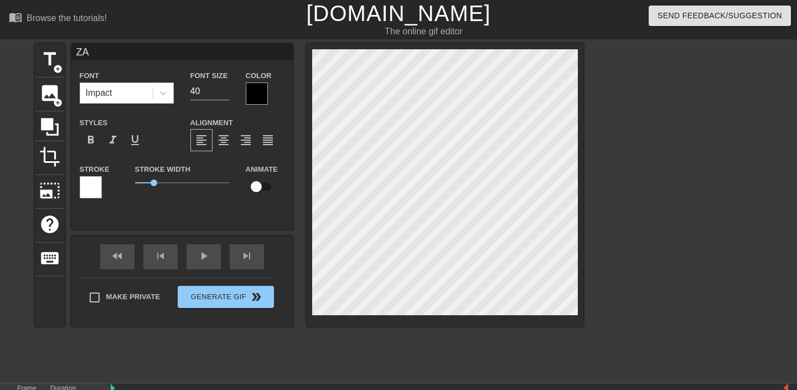
type input "ZAM"
type textarea "ZAM"
drag, startPoint x: 154, startPoint y: 182, endPoint x: 134, endPoint y: 181, distance: 20.6
click at [134, 181] on span "0" at bounding box center [135, 182] width 7 height 7
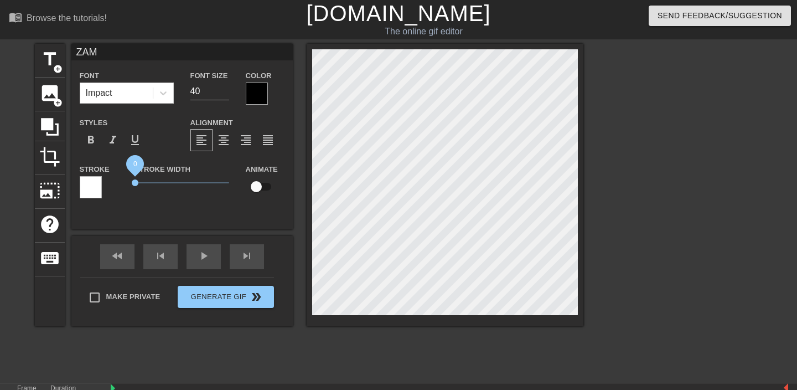
drag, startPoint x: 132, startPoint y: 180, endPoint x: 114, endPoint y: 180, distance: 18.3
click at [114, 180] on div "Stroke Stroke Width 0 Animate" at bounding box center [181, 185] width 221 height 46
click at [136, 49] on input "ZAM" at bounding box center [181, 52] width 221 height 17
type input "ZAMA"
click at [161, 97] on icon at bounding box center [163, 92] width 11 height 11
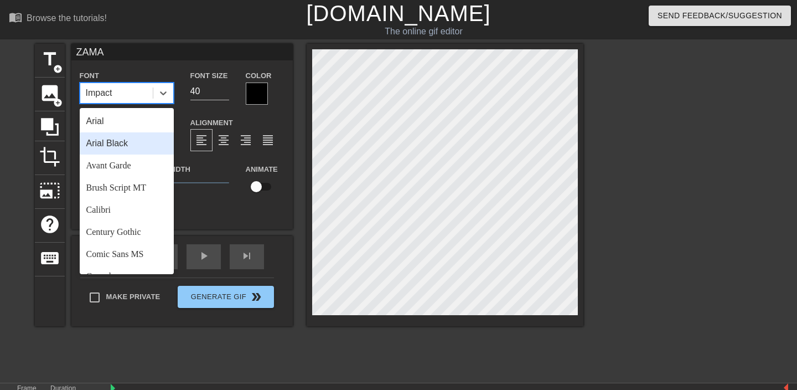
click at [137, 147] on div "Arial Black" at bounding box center [127, 143] width 94 height 22
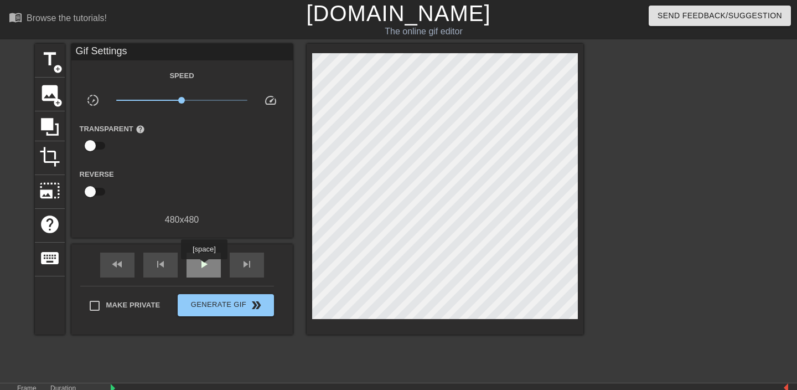
click at [205, 267] on span "play_arrow" at bounding box center [203, 263] width 13 height 13
type input "80"
click at [205, 267] on span "pause" at bounding box center [203, 263] width 13 height 13
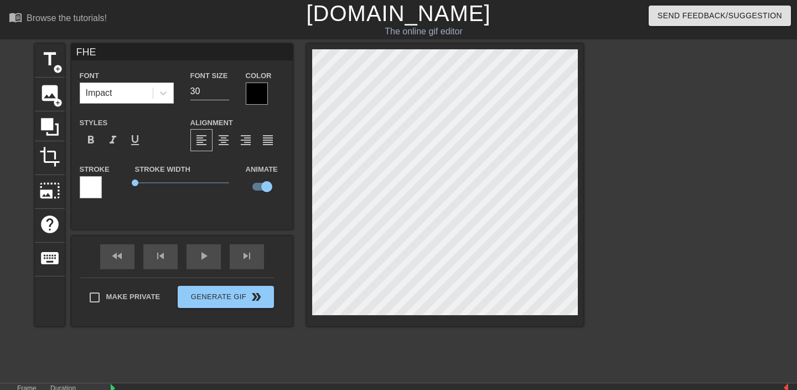
type input "ZAMA"
type input "40"
checkbox input "false"
click at [130, 56] on input "ZAMA" at bounding box center [181, 52] width 221 height 17
type input "ZAMA1"
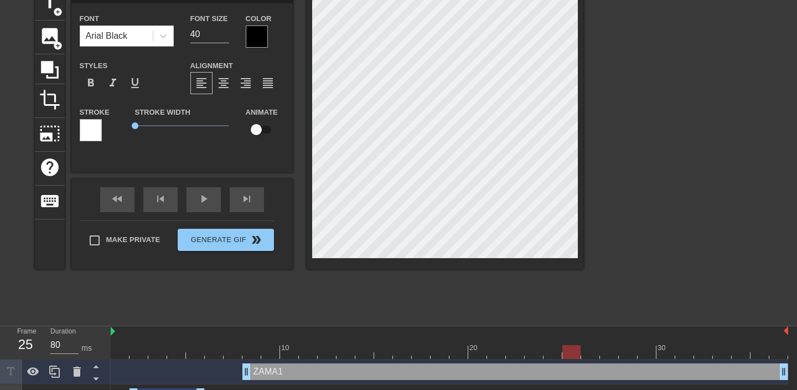
scroll to position [85, 0]
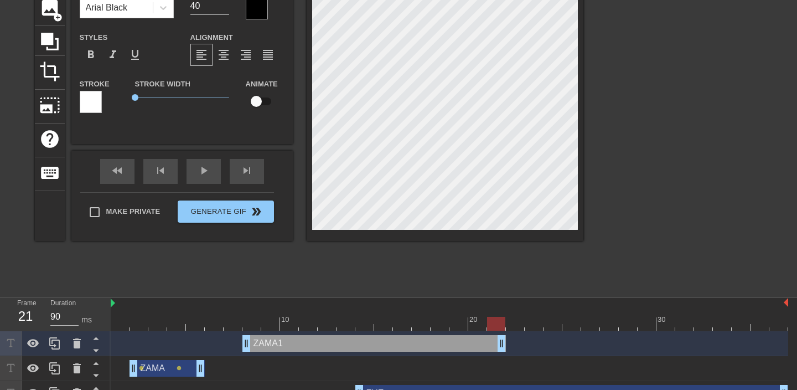
type input "80"
drag, startPoint x: 785, startPoint y: 344, endPoint x: 441, endPoint y: 340, distance: 343.9
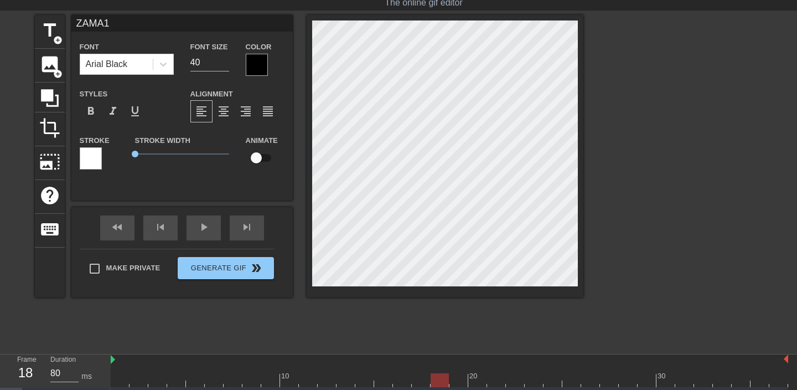
click at [126, 25] on input "ZAMA1" at bounding box center [181, 23] width 221 height 17
type input "FHE"
type input "30"
checkbox input "true"
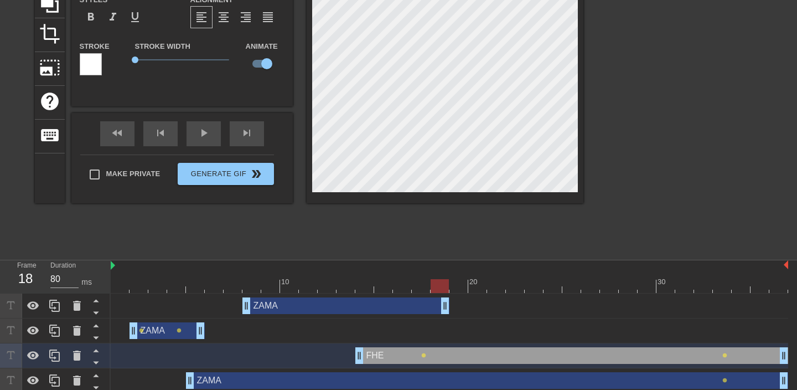
scroll to position [128, 0]
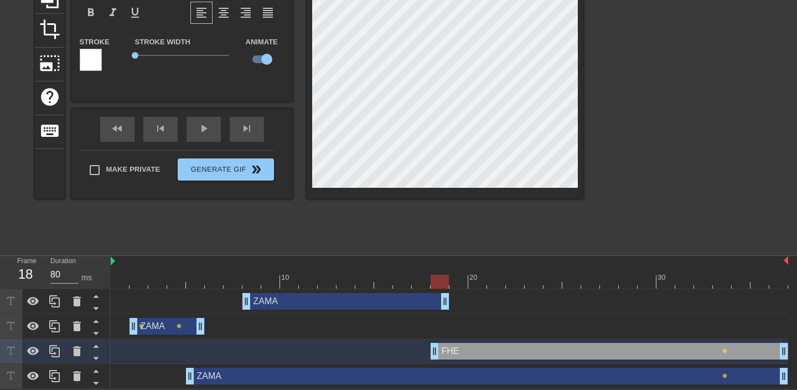
drag, startPoint x: 359, startPoint y: 350, endPoint x: 436, endPoint y: 350, distance: 77.5
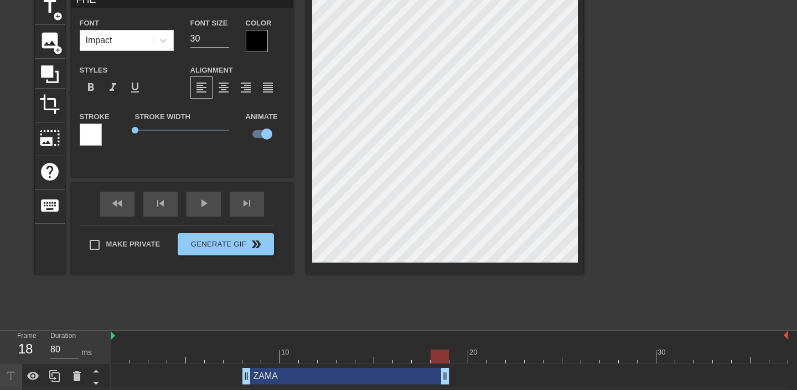
scroll to position [0, 0]
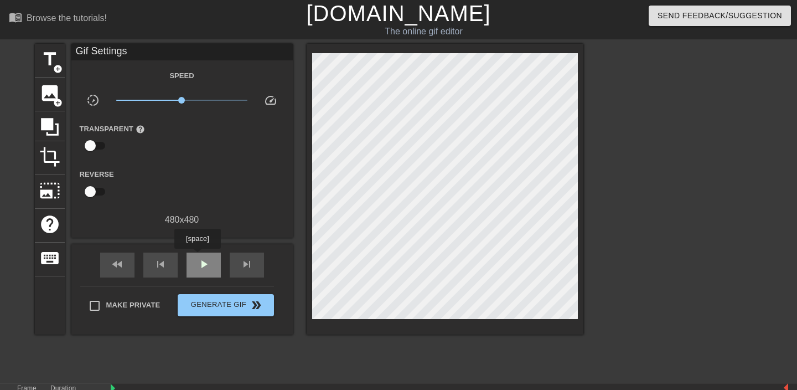
click at [199, 256] on div "play_arrow" at bounding box center [204, 264] width 34 height 25
type input "90"
click at [195, 264] on div "pause" at bounding box center [204, 264] width 34 height 25
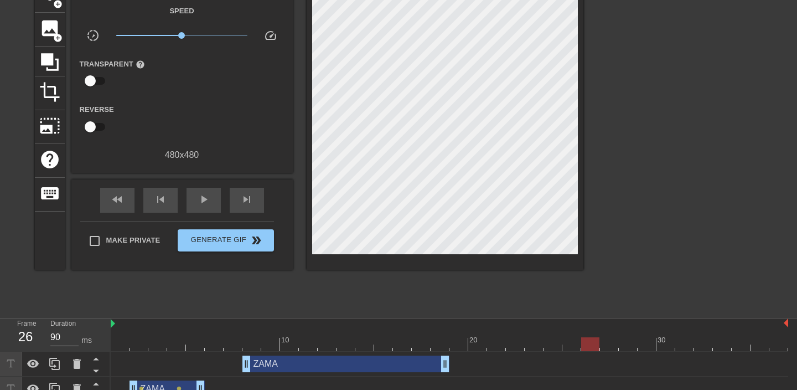
scroll to position [128, 0]
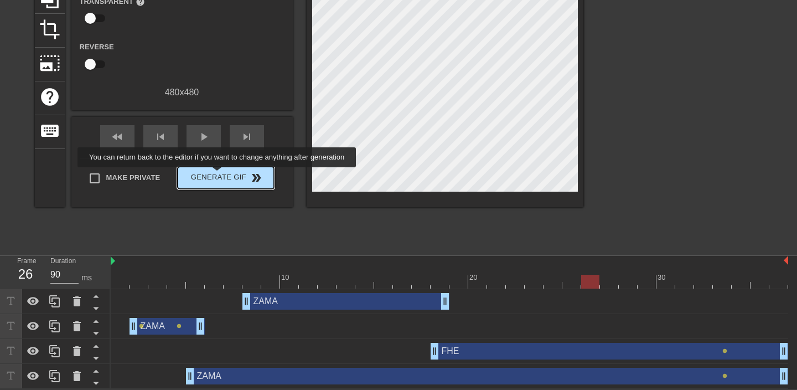
click at [224, 174] on span "Generate Gif double_arrow" at bounding box center [225, 177] width 87 height 13
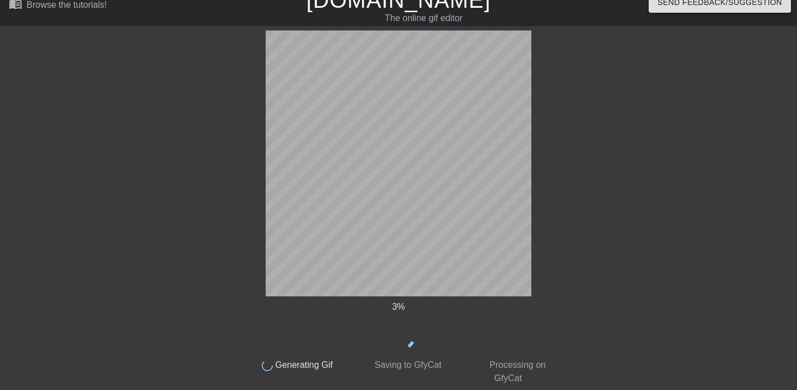
scroll to position [0, 0]
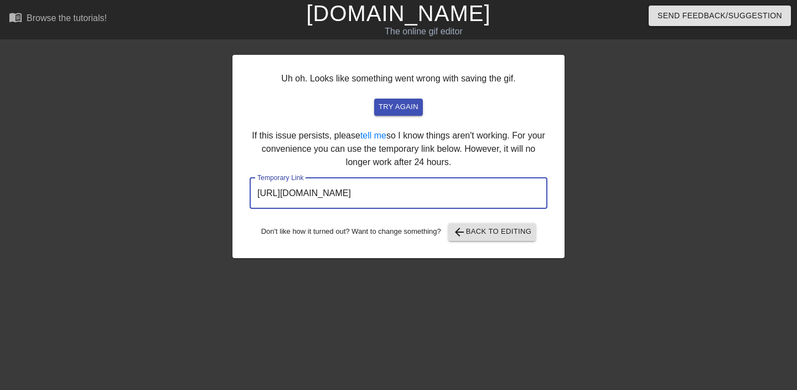
click at [334, 194] on input "[URL][DOMAIN_NAME]" at bounding box center [399, 193] width 298 height 31
